Goal: Transaction & Acquisition: Download file/media

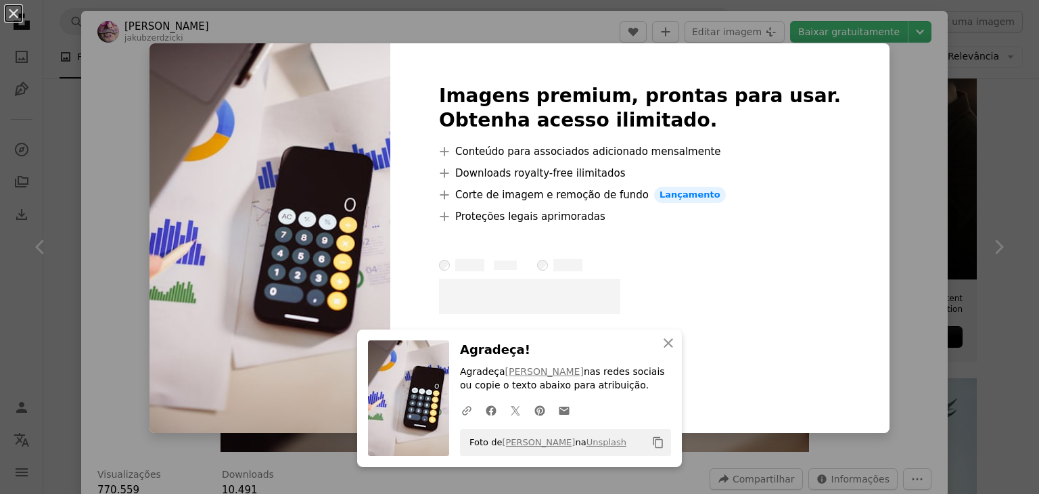
scroll to position [68, 0]
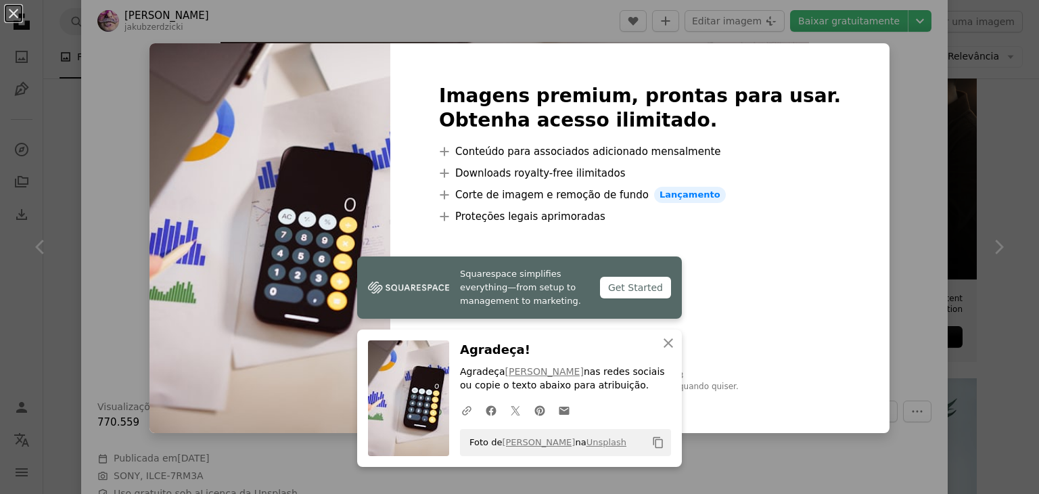
click at [866, 124] on div "An X shape Squarespace simplifies everything—from setup to management to market…" at bounding box center [519, 247] width 1039 height 494
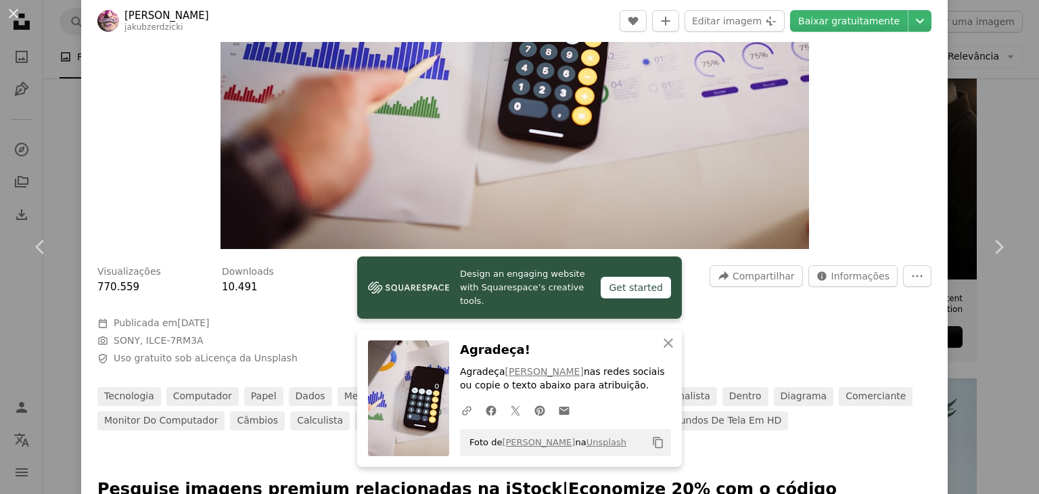
scroll to position [271, 0]
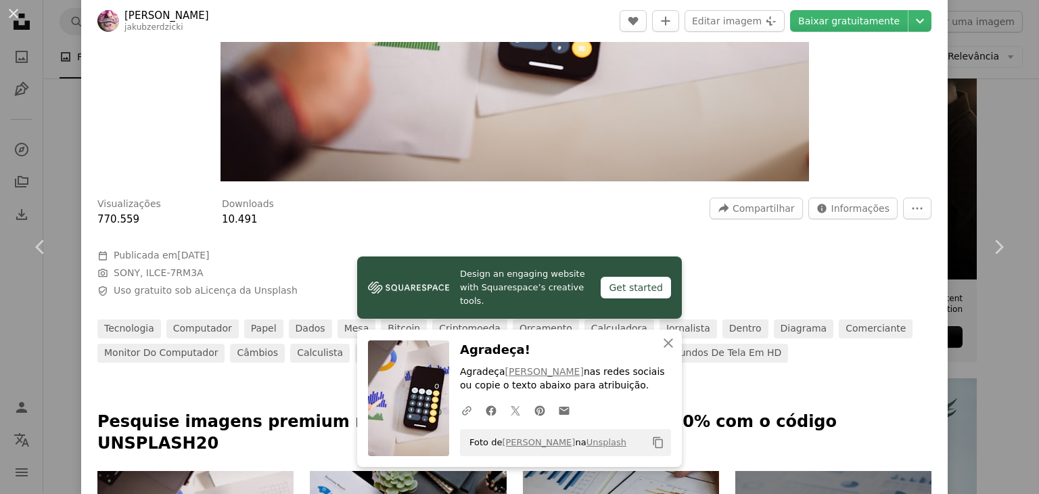
click at [232, 283] on div "Calendar outlined Publicada em [DATE] Camera SONY, ILCE-7RM3A Safety Uso gratui…" at bounding box center [300, 273] width 406 height 49
click at [236, 289] on link "Licença da Unsplash" at bounding box center [248, 290] width 97 height 11
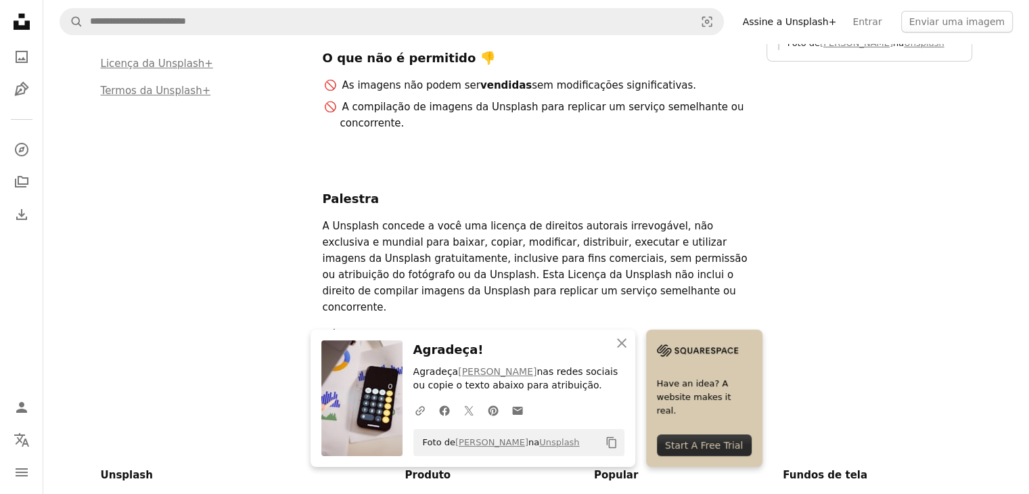
scroll to position [203, 0]
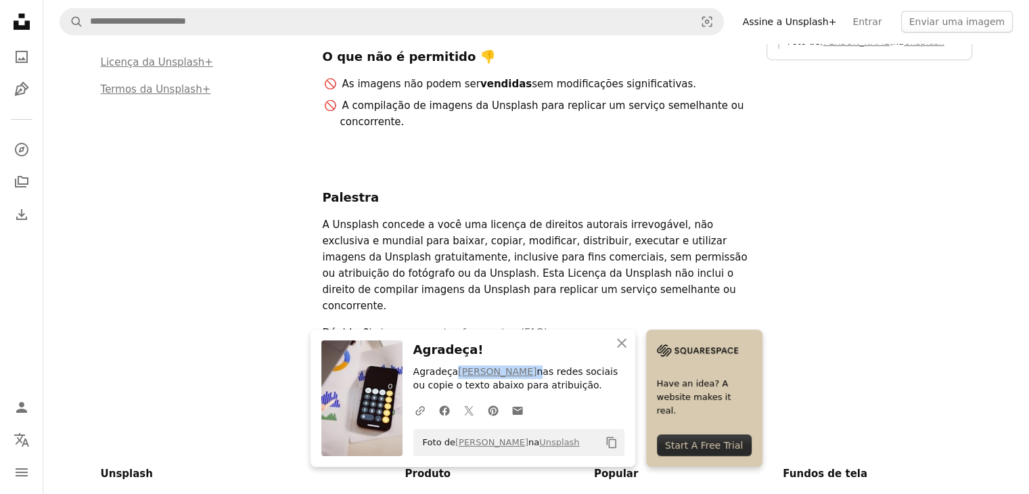
drag, startPoint x: 451, startPoint y: 369, endPoint x: 521, endPoint y: 373, distance: 69.8
click at [521, 373] on p "Agradeça [PERSON_NAME] nas redes sociais ou copie o texto abaixo para atribuiçã…" at bounding box center [518, 378] width 211 height 27
copy p "[PERSON_NAME]"
